Goal: Navigation & Orientation: Find specific page/section

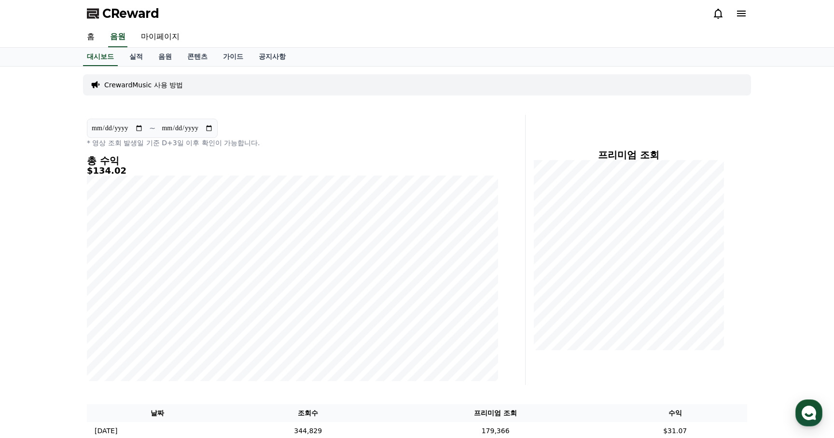
click at [117, 8] on span "CReward" at bounding box center [130, 13] width 57 height 15
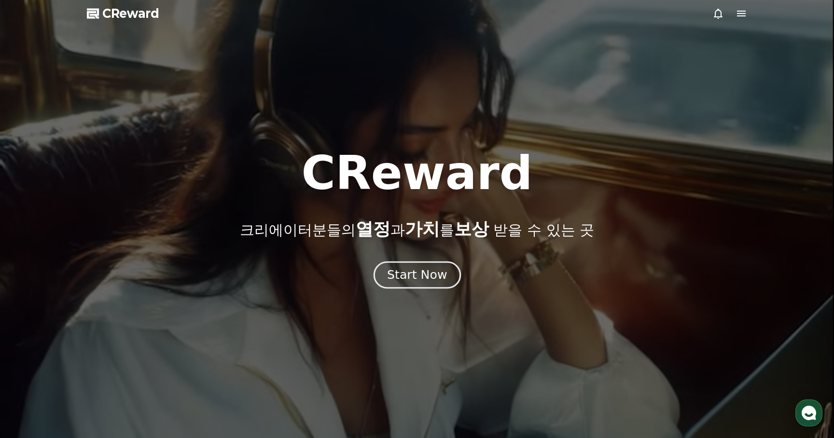
click at [410, 284] on button "Start Now" at bounding box center [416, 274] width 87 height 27
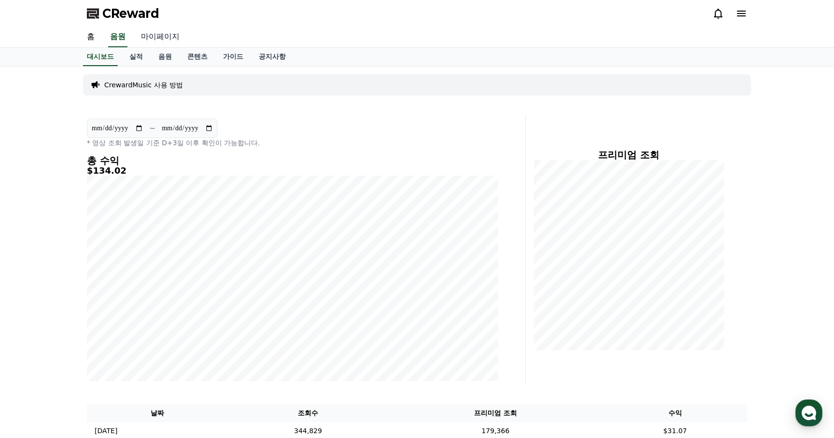
click at [157, 37] on link "마이페이지" at bounding box center [160, 37] width 54 height 20
select select "**********"
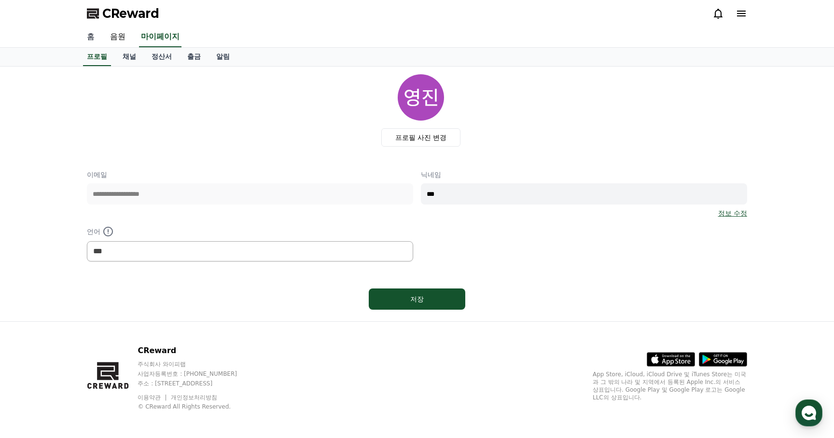
click at [93, 35] on link "홈" at bounding box center [90, 37] width 23 height 20
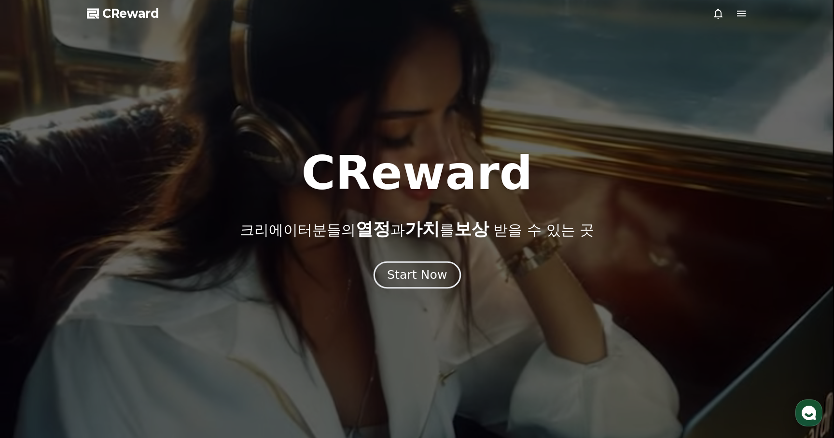
click at [428, 277] on div "Start Now" at bounding box center [417, 275] width 60 height 16
